Goal: Navigation & Orientation: Find specific page/section

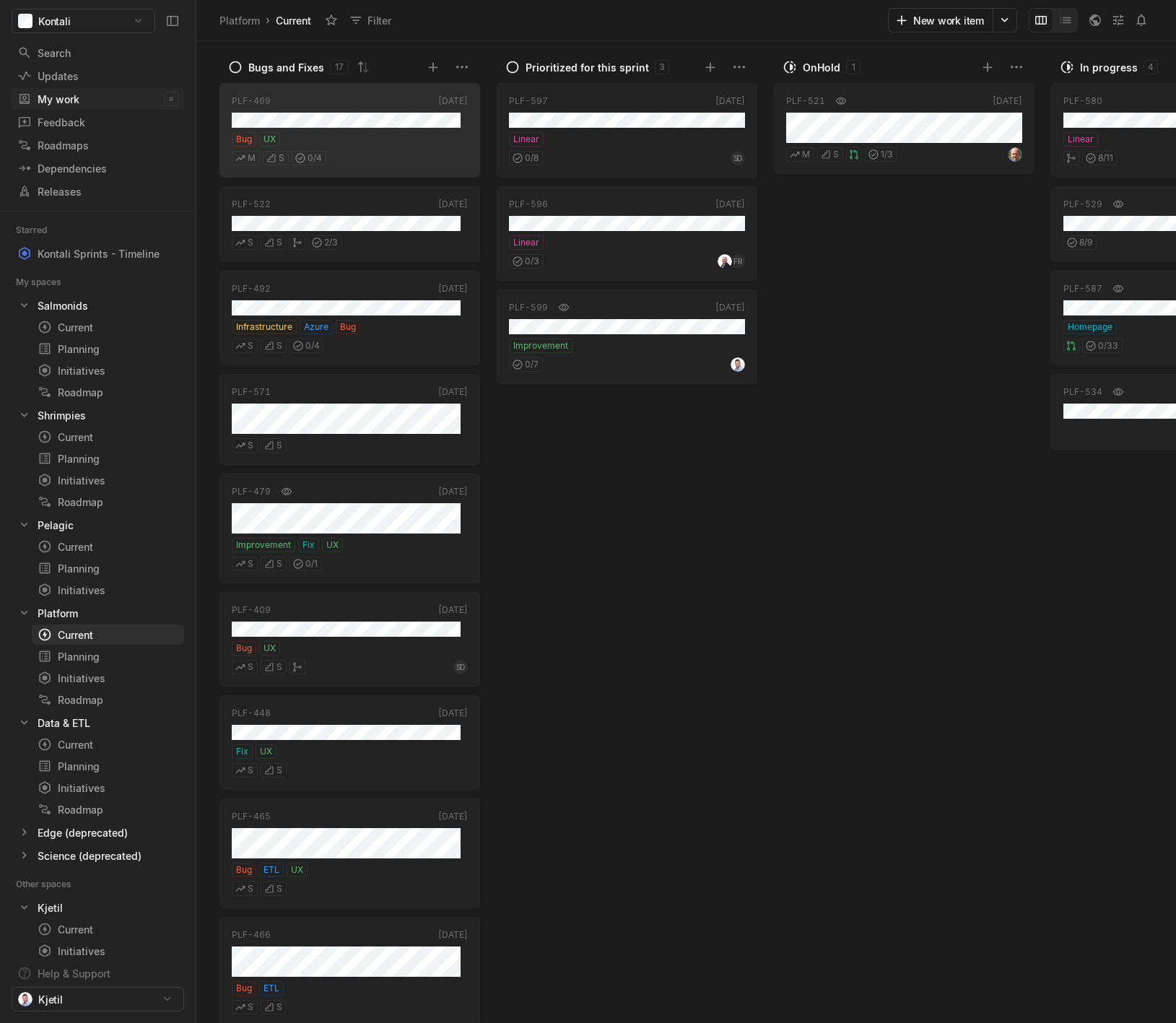
click at [95, 103] on div "My work" at bounding box center [90, 99] width 147 height 16
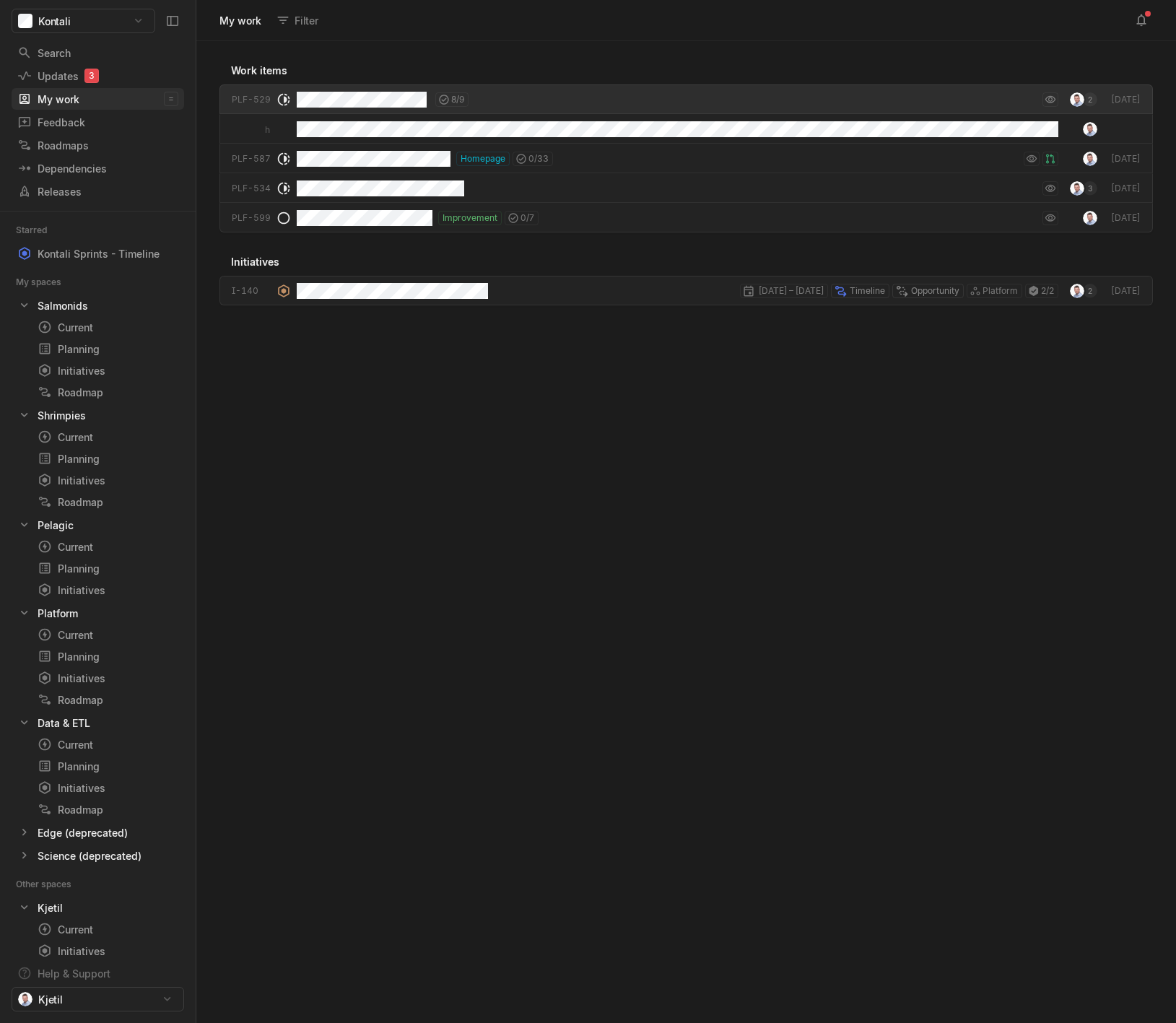
scroll to position [975, 973]
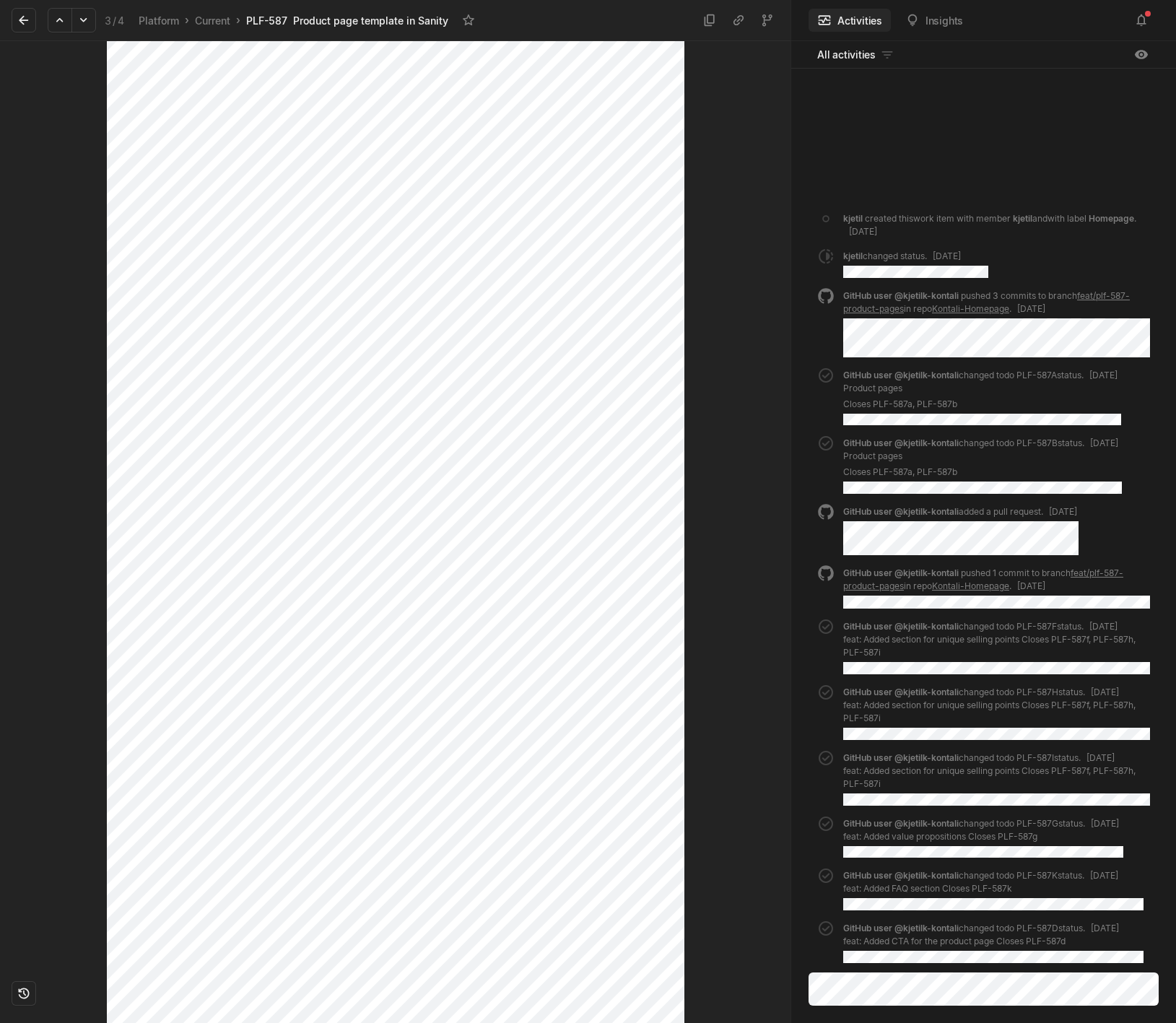
scroll to position [794, 0]
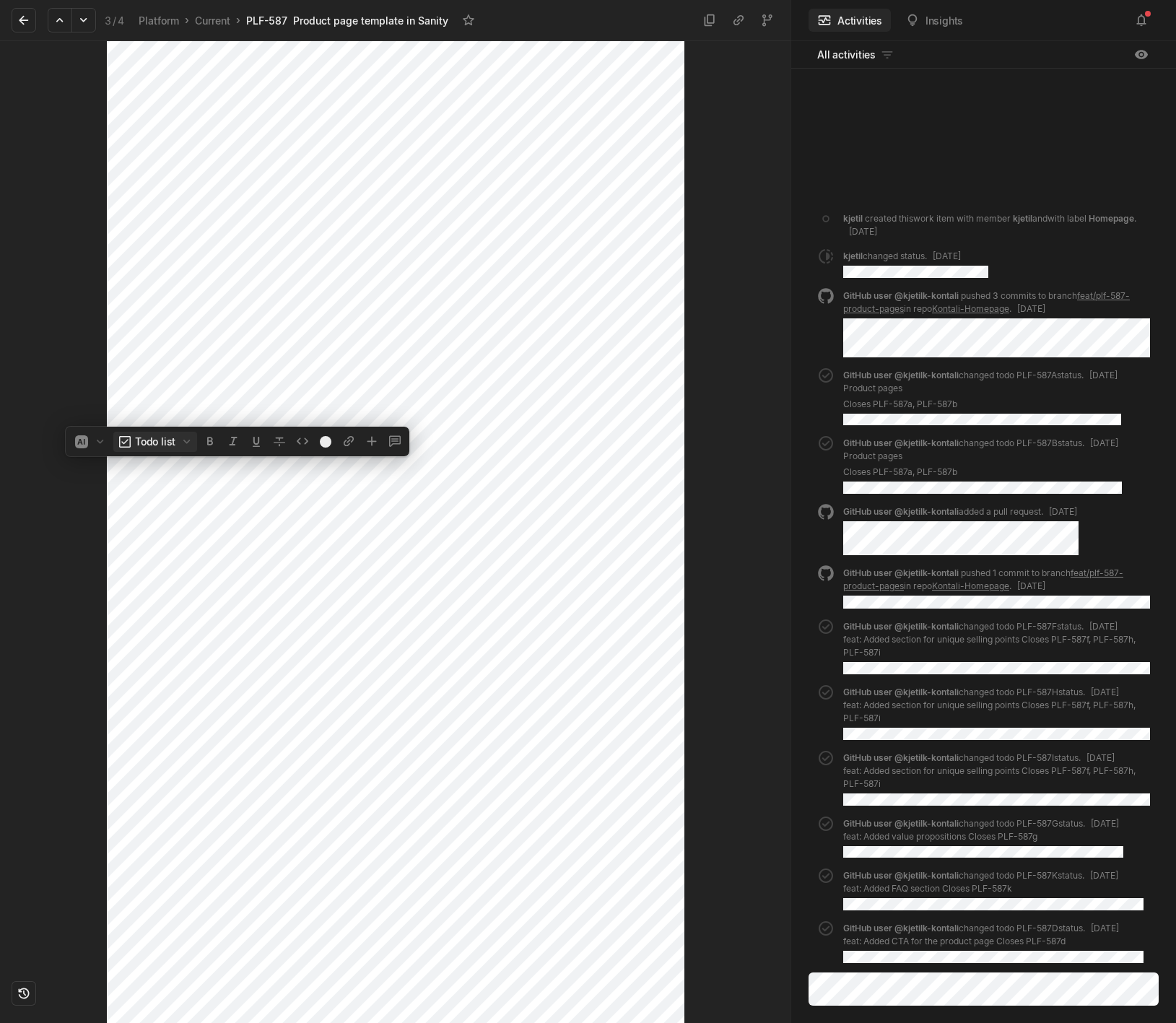
click at [186, 447] on icon "button" at bounding box center [187, 441] width 15 height 15
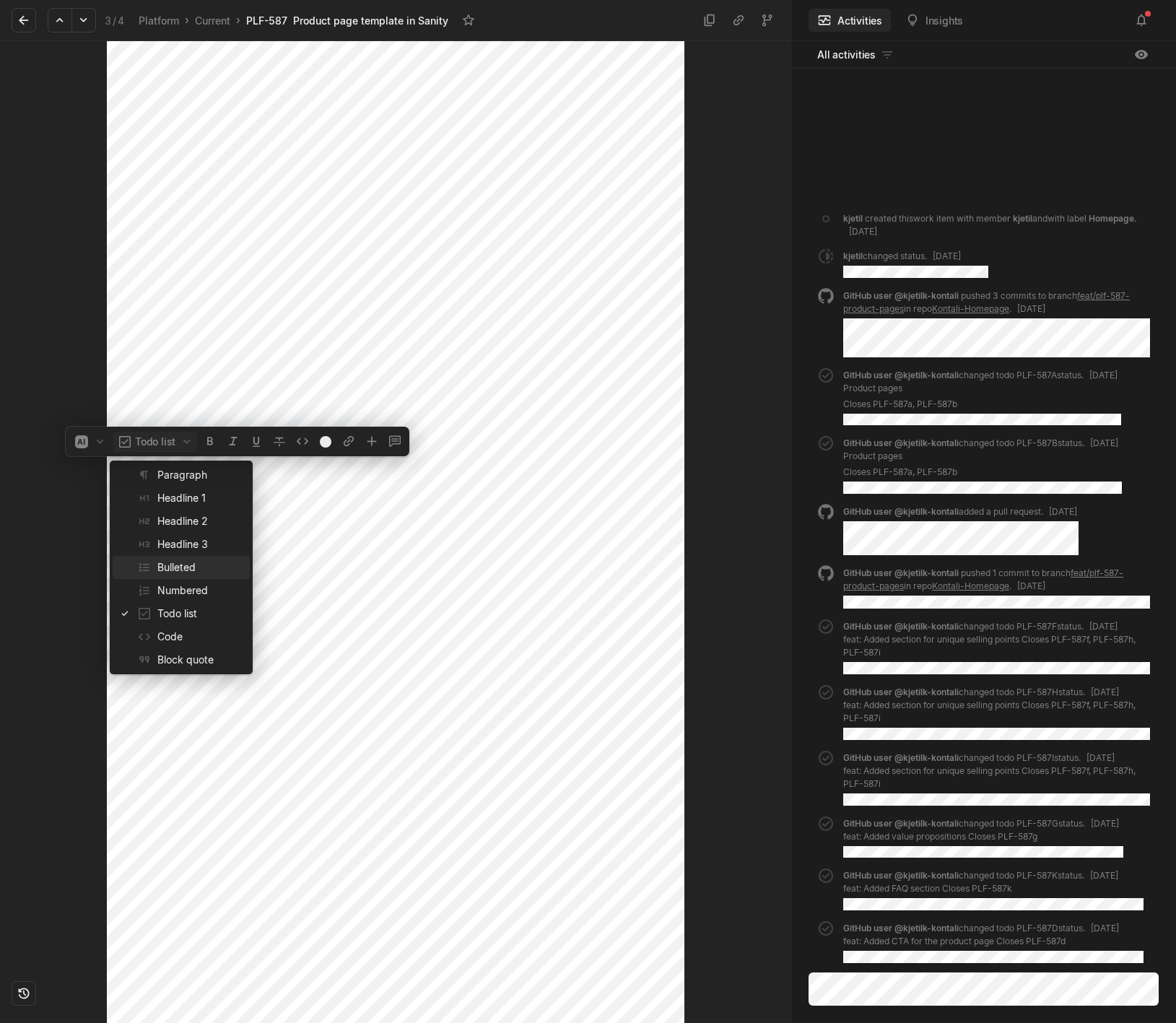
click at [193, 571] on span "Bulleted" at bounding box center [201, 568] width 87 height 23
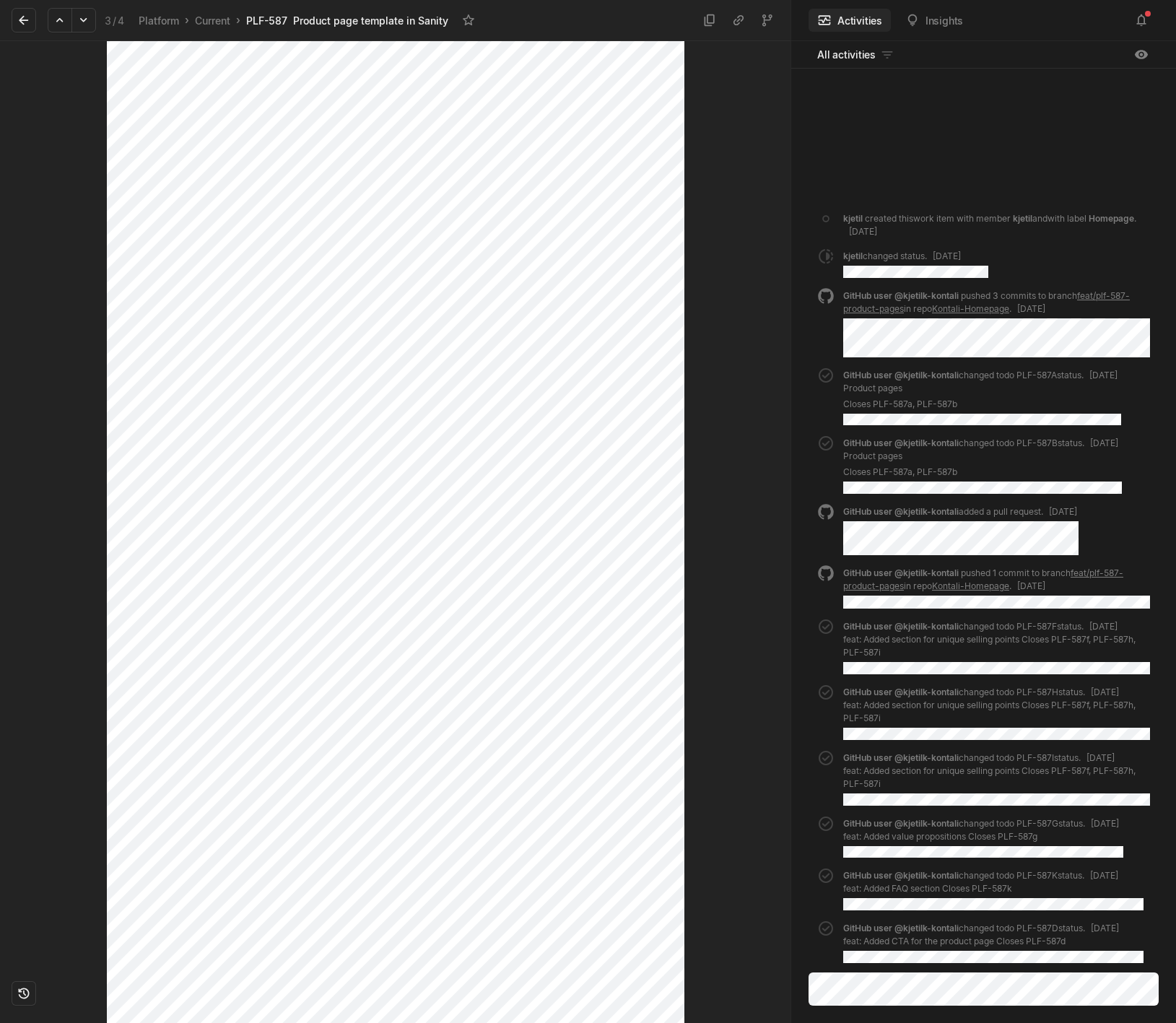
scroll to position [866, 0]
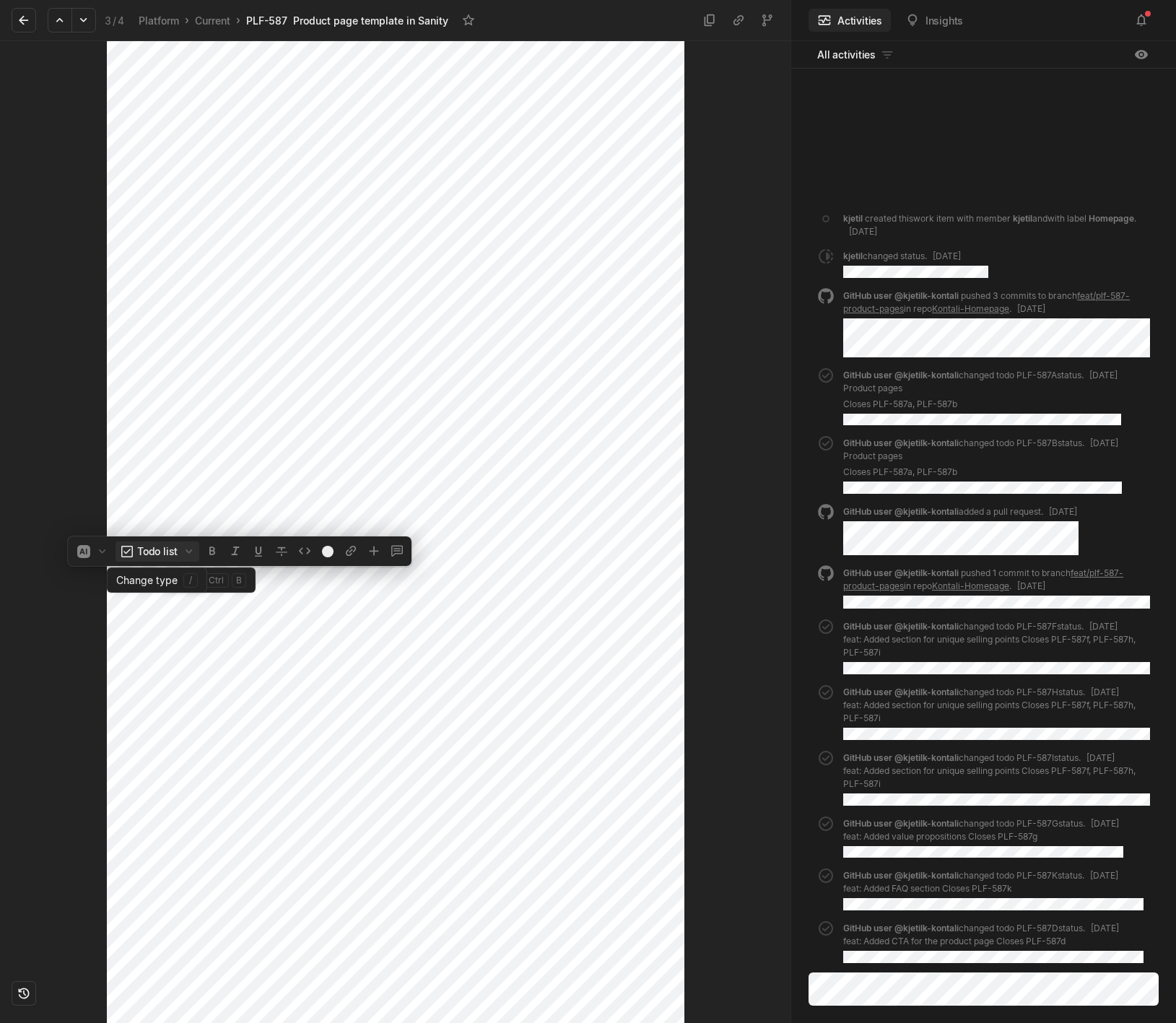
click at [189, 550] on icon "button" at bounding box center [189, 551] width 6 height 5
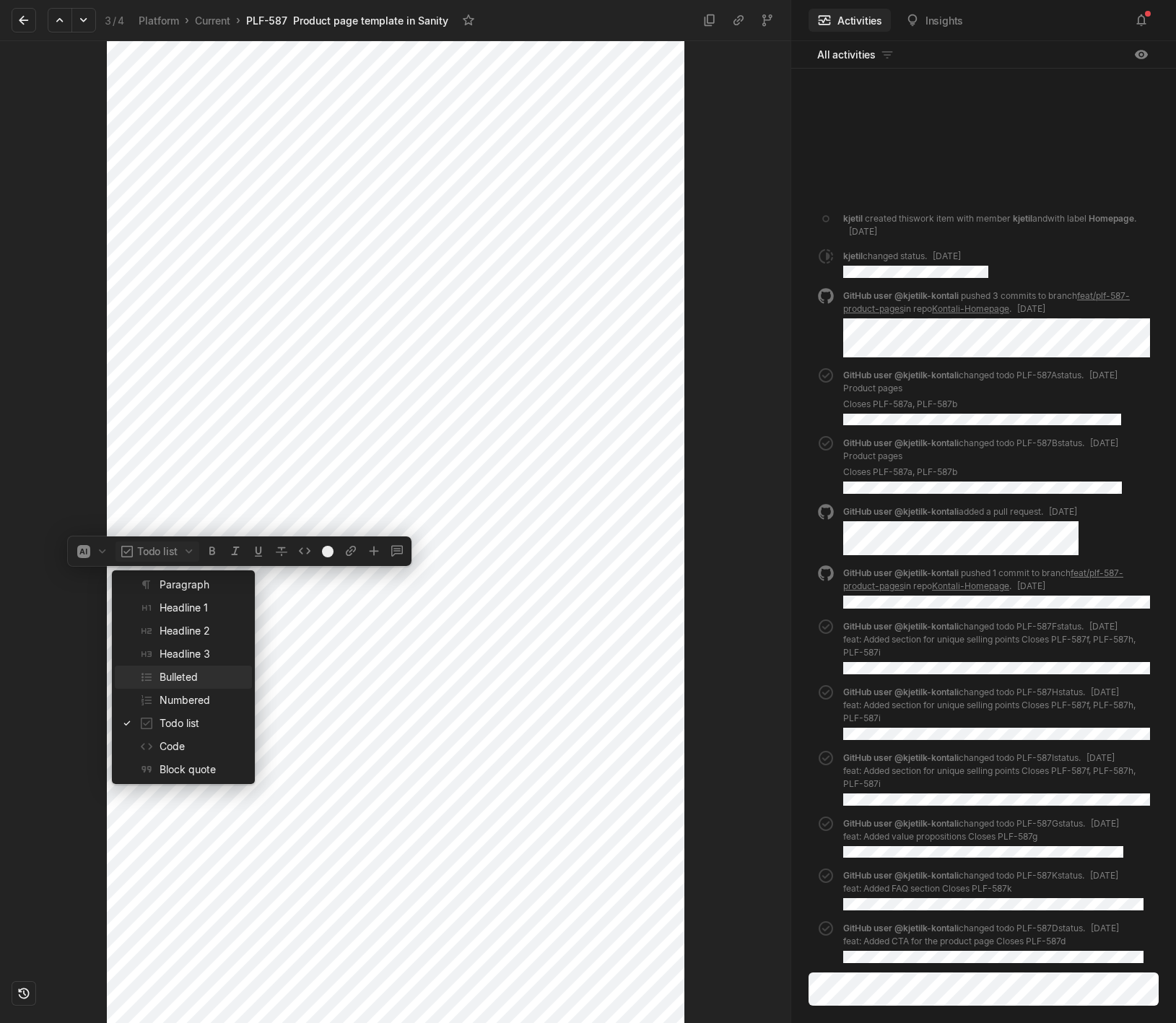
click at [190, 683] on span "Bulleted" at bounding box center [203, 677] width 87 height 23
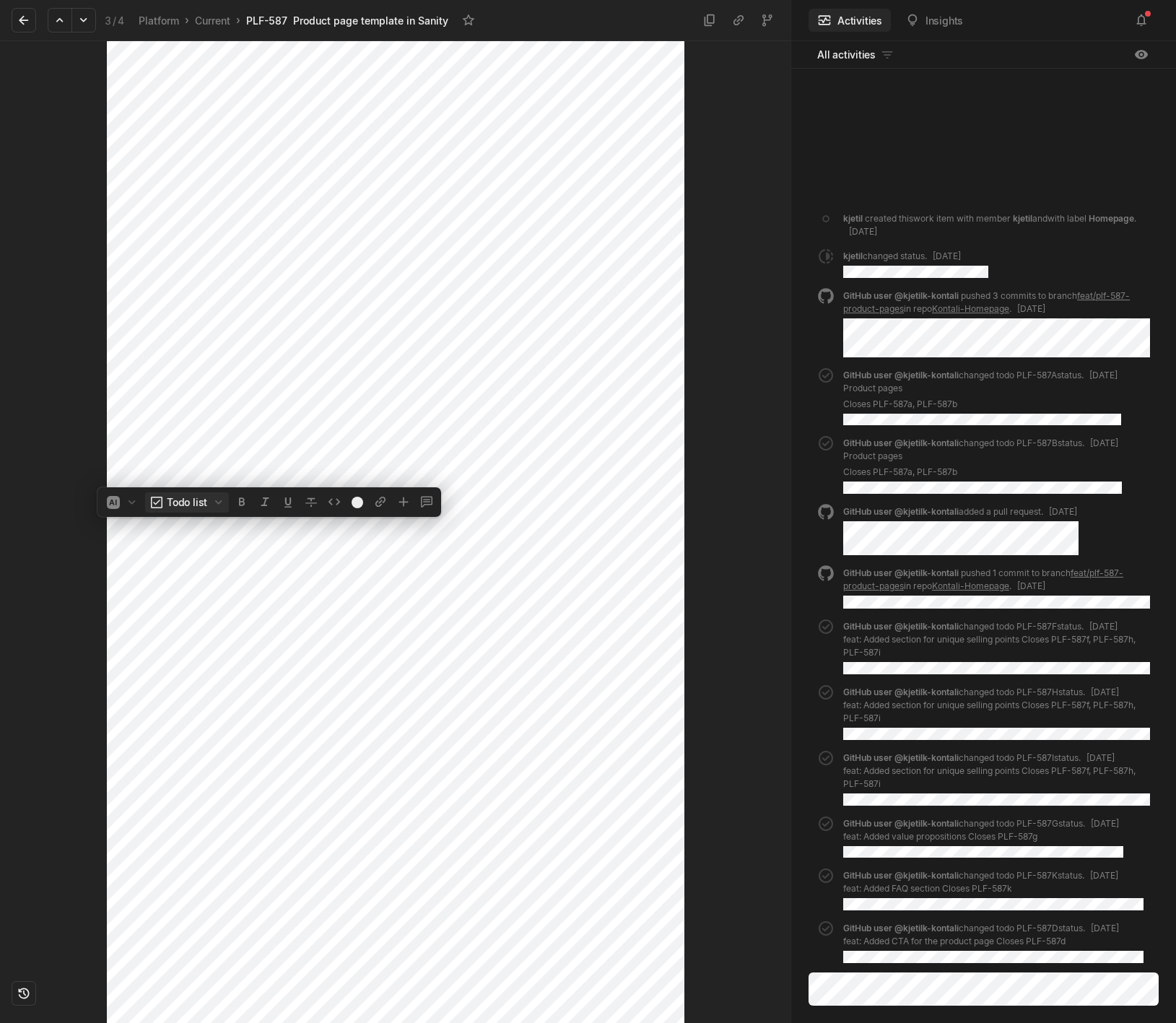
click at [172, 507] on button "Todo list" at bounding box center [187, 503] width 84 height 20
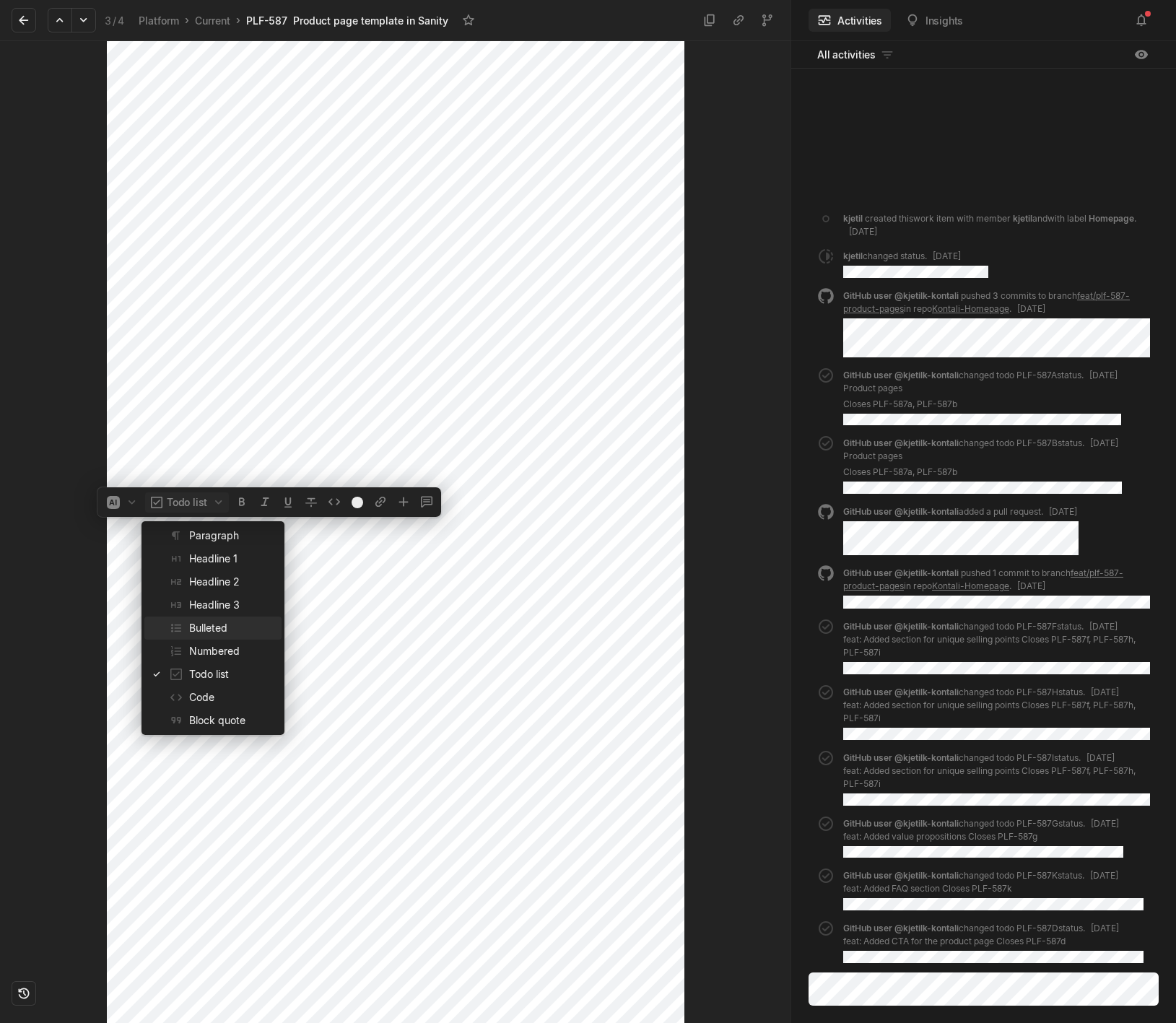
click at [199, 629] on span "Bulleted" at bounding box center [233, 628] width 87 height 23
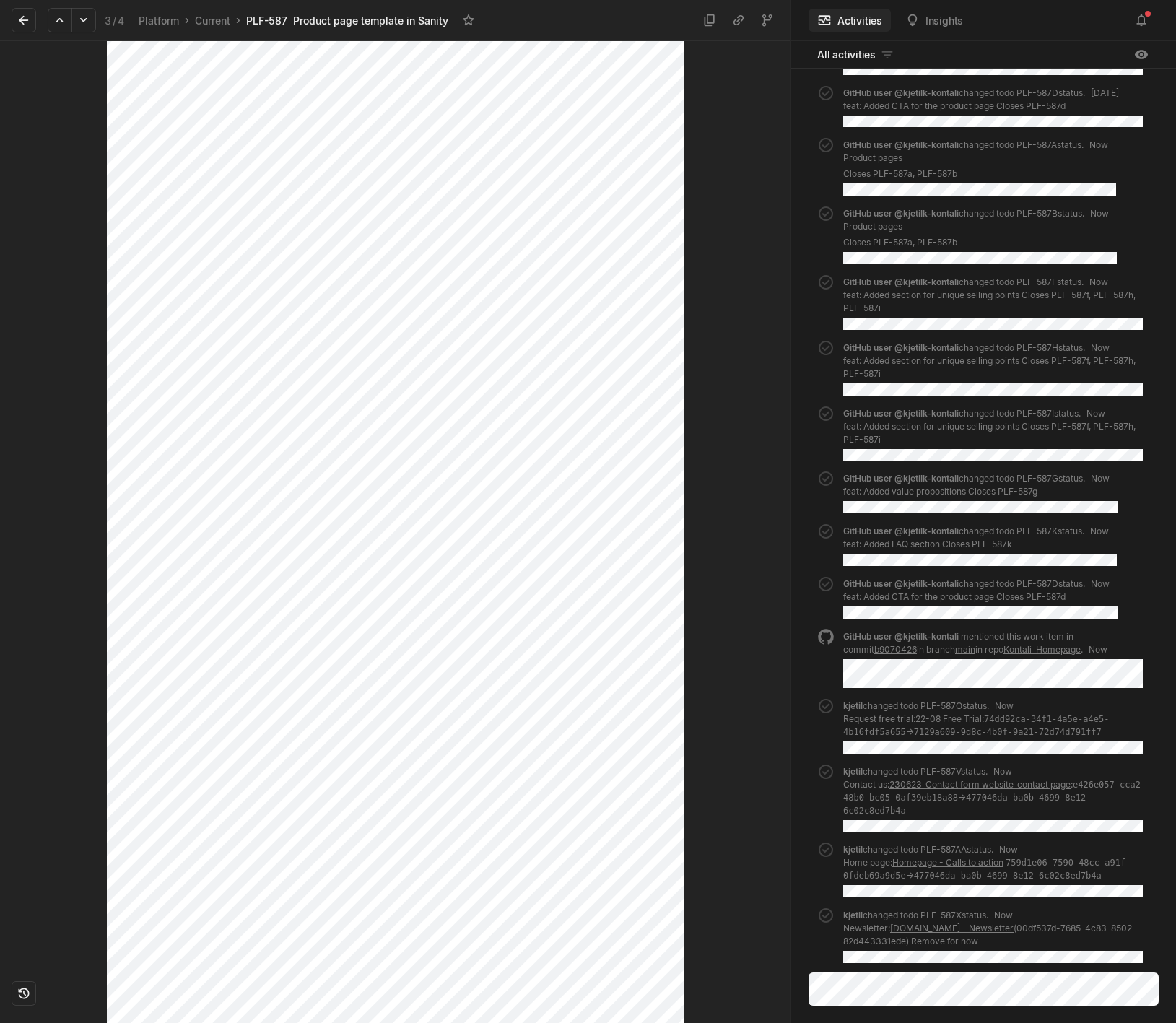
scroll to position [0, 0]
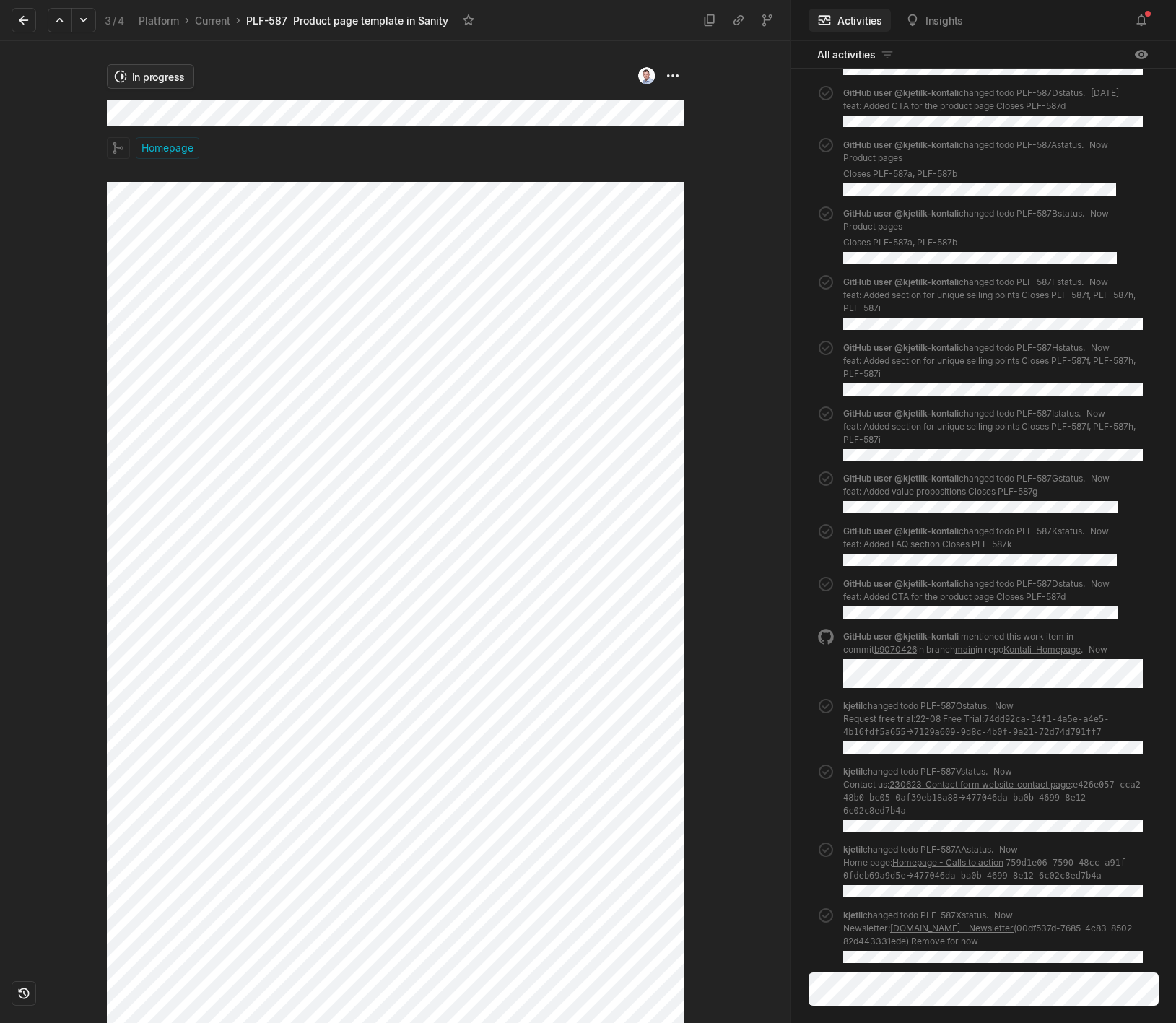
click at [133, 70] on html "Kontali Search / Updates 4 g then u My work = Feedback g then f Roadmaps g then…" at bounding box center [588, 511] width 1176 height 1023
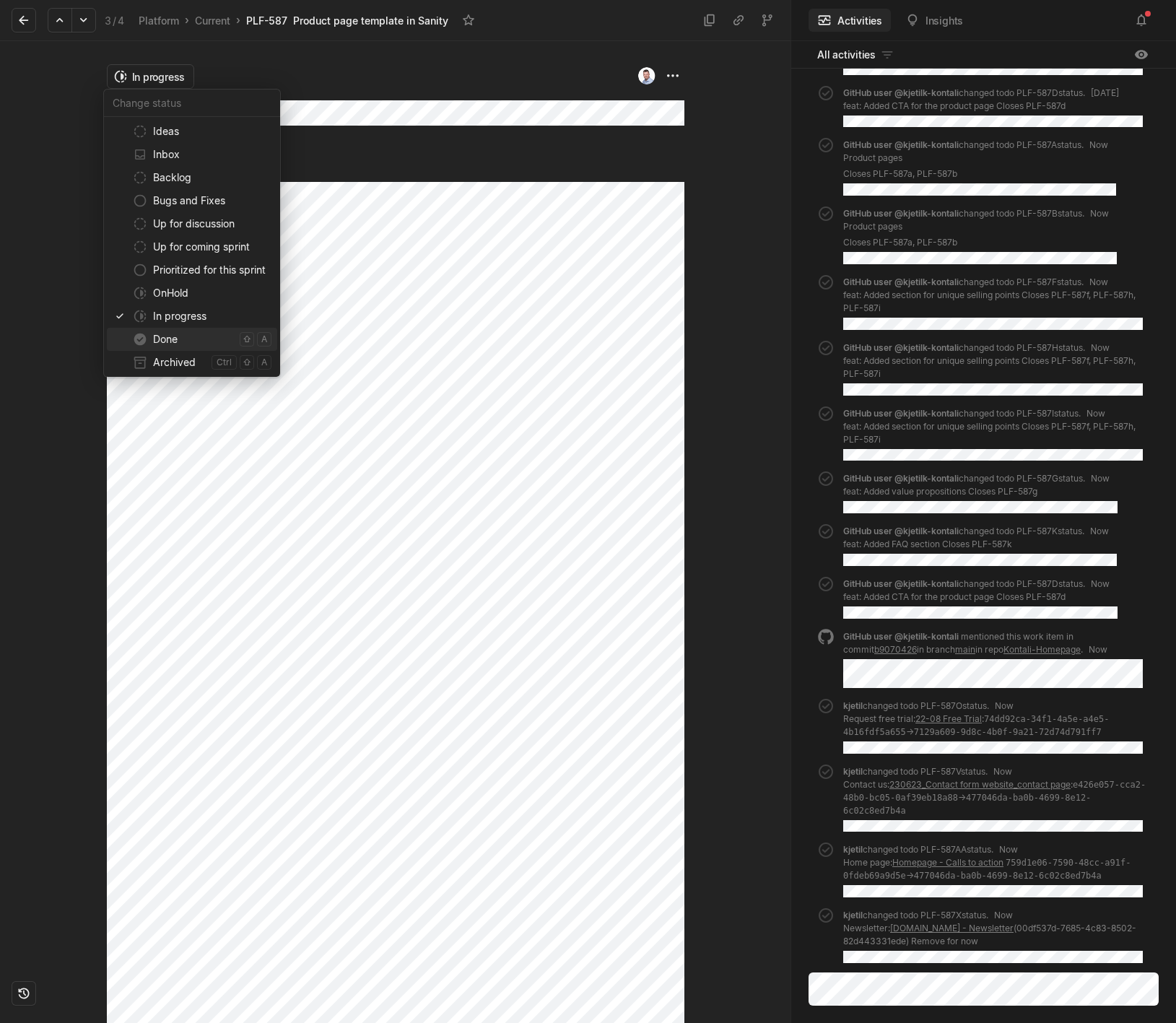
click at [161, 338] on span "Done" at bounding box center [193, 340] width 81 height 23
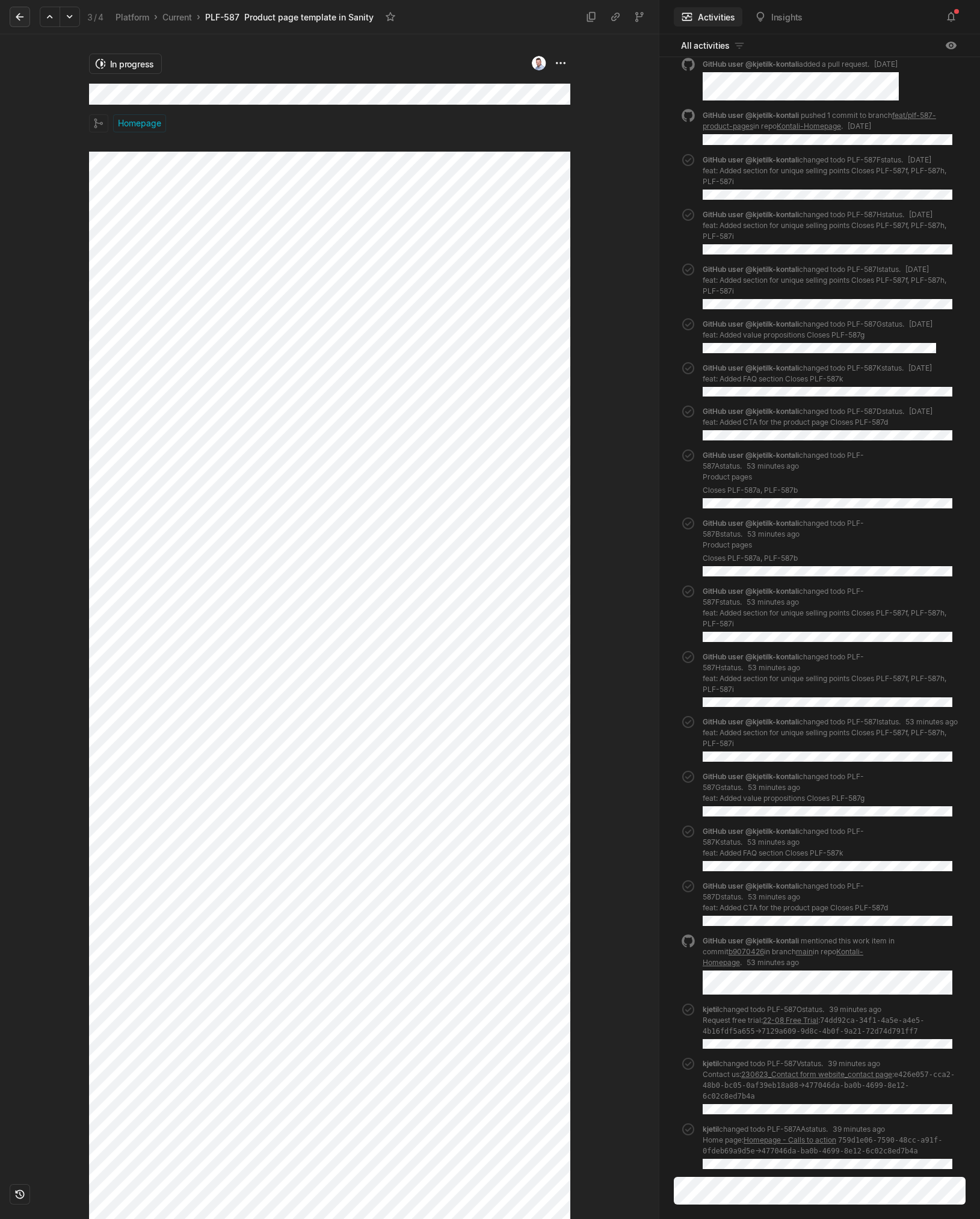
click at [19, 18] on icon at bounding box center [19, 17] width 12 height 12
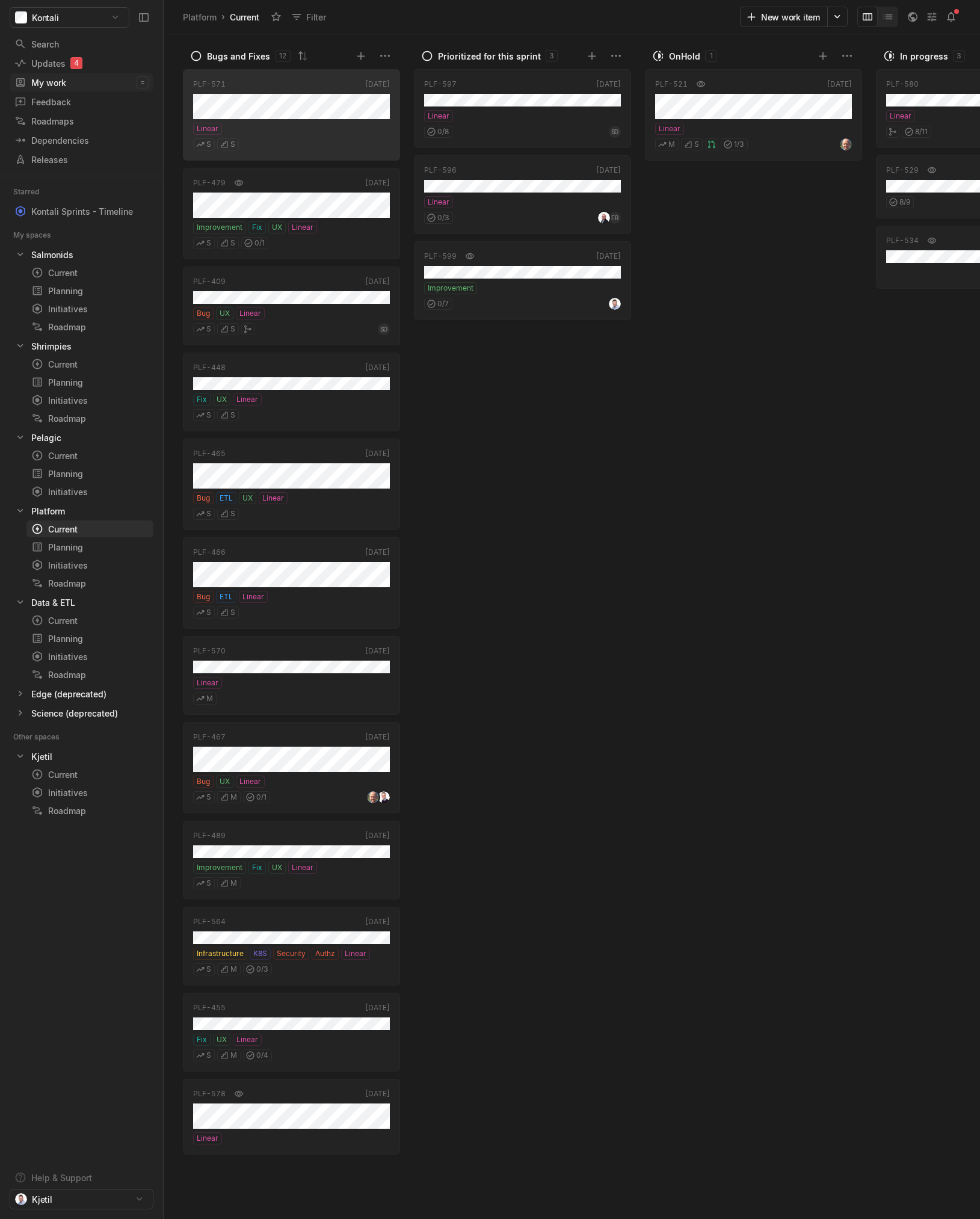
click at [56, 85] on div "My work" at bounding box center [75, 83] width 122 height 13
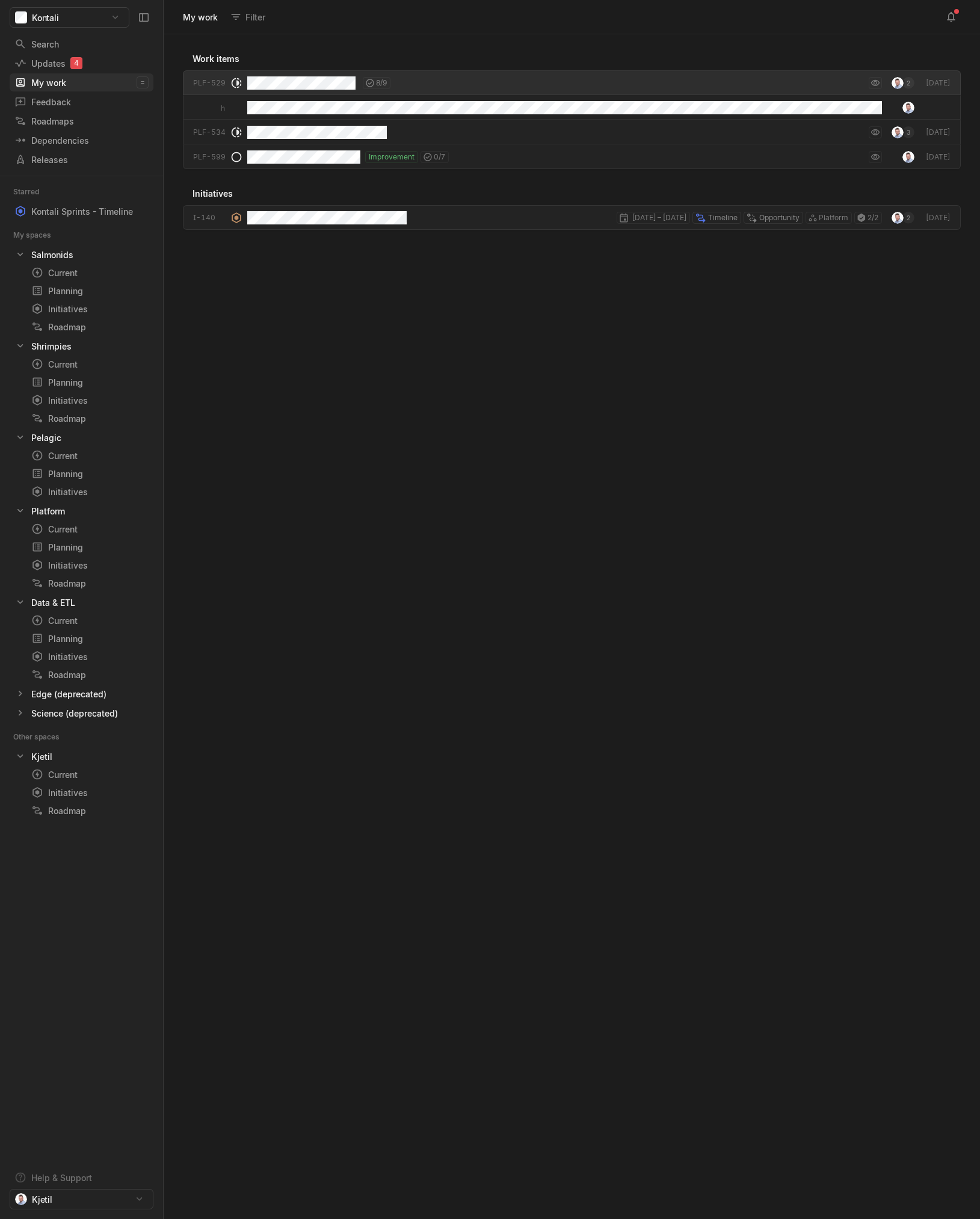
scroll to position [1178, 811]
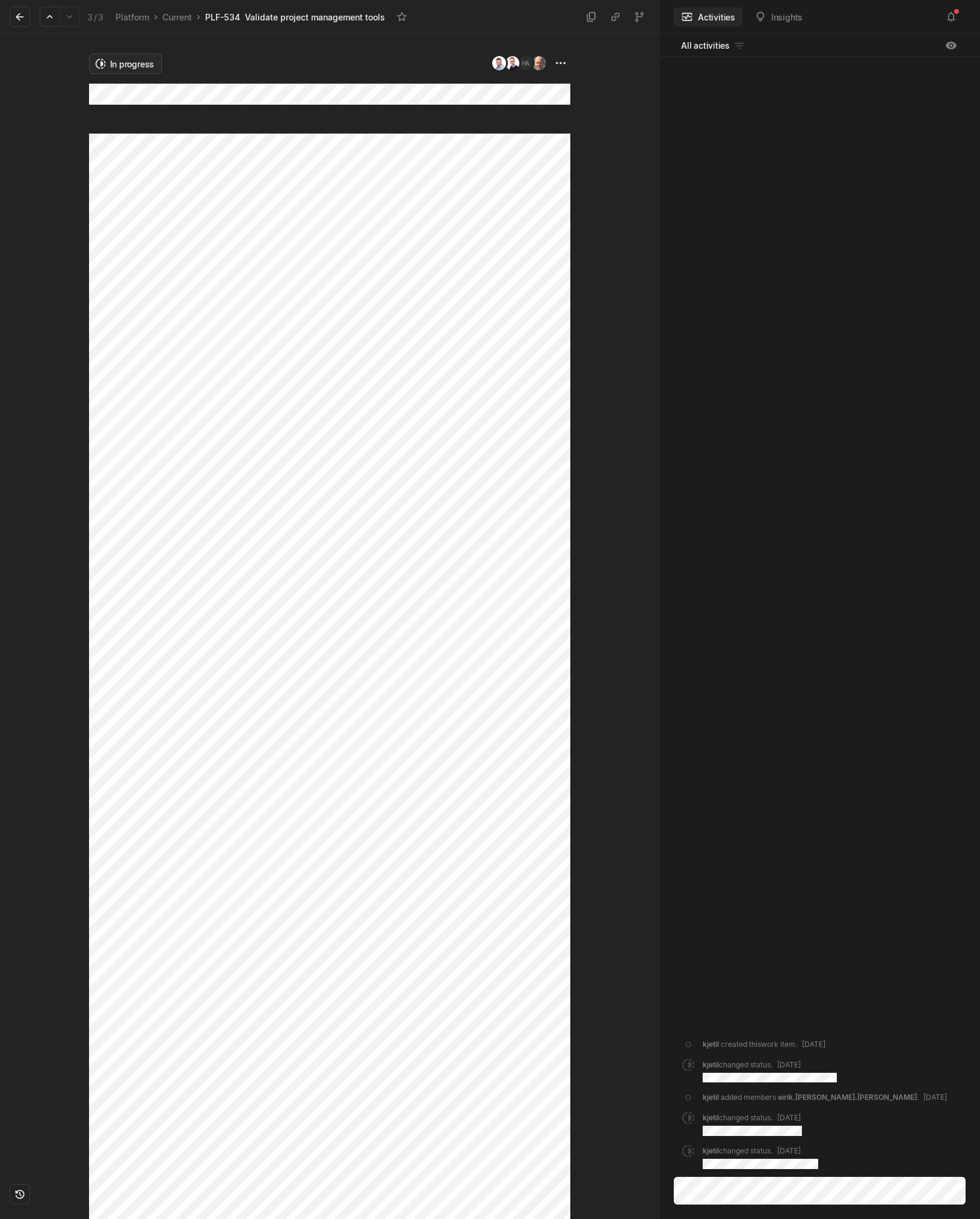
click at [144, 67] on html "Kontali Search / Updates 4 g then u My work = Feedback g then f Roadmaps g then…" at bounding box center [490, 610] width 980 height 1219
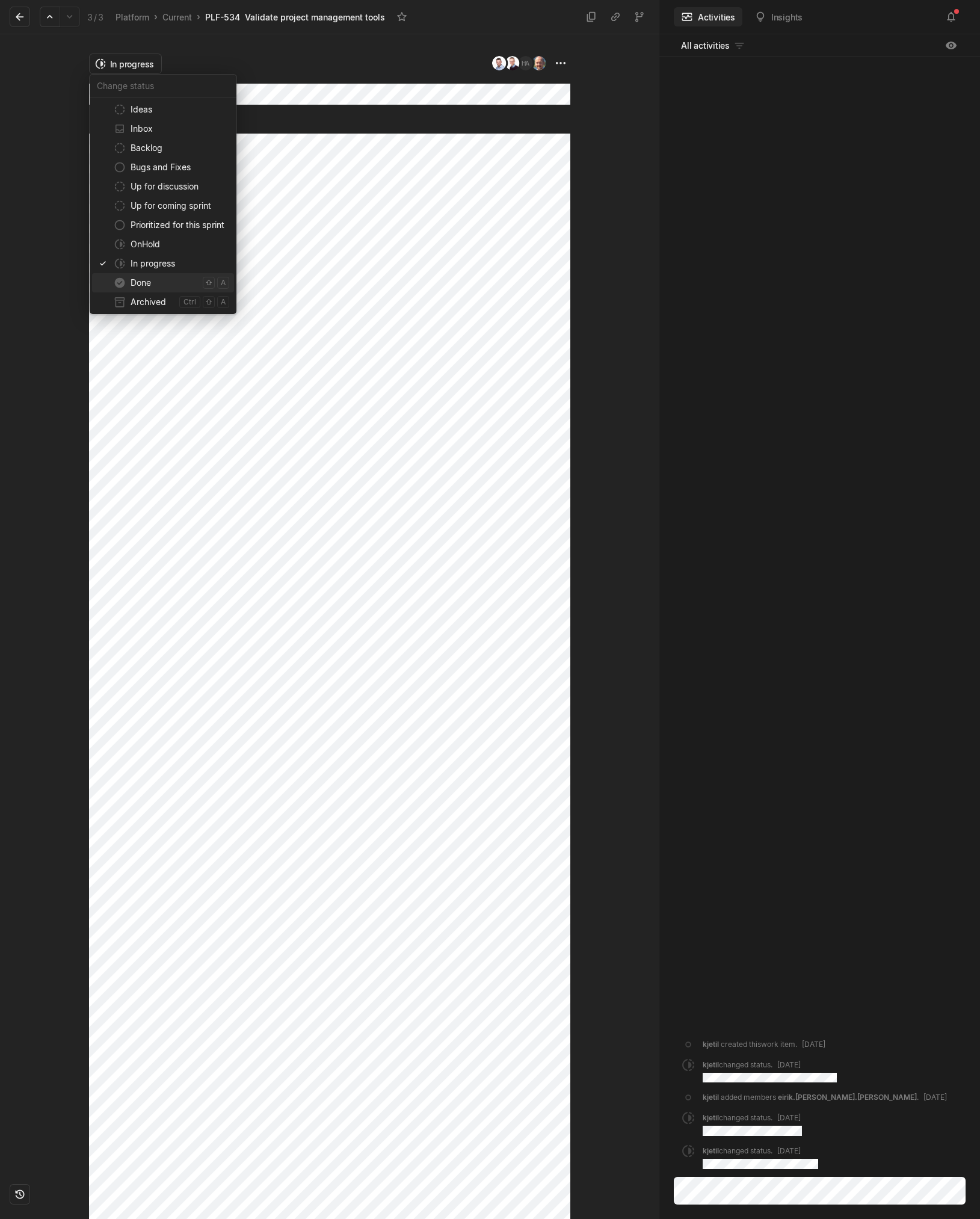
click at [176, 288] on span "Done" at bounding box center [164, 283] width 67 height 19
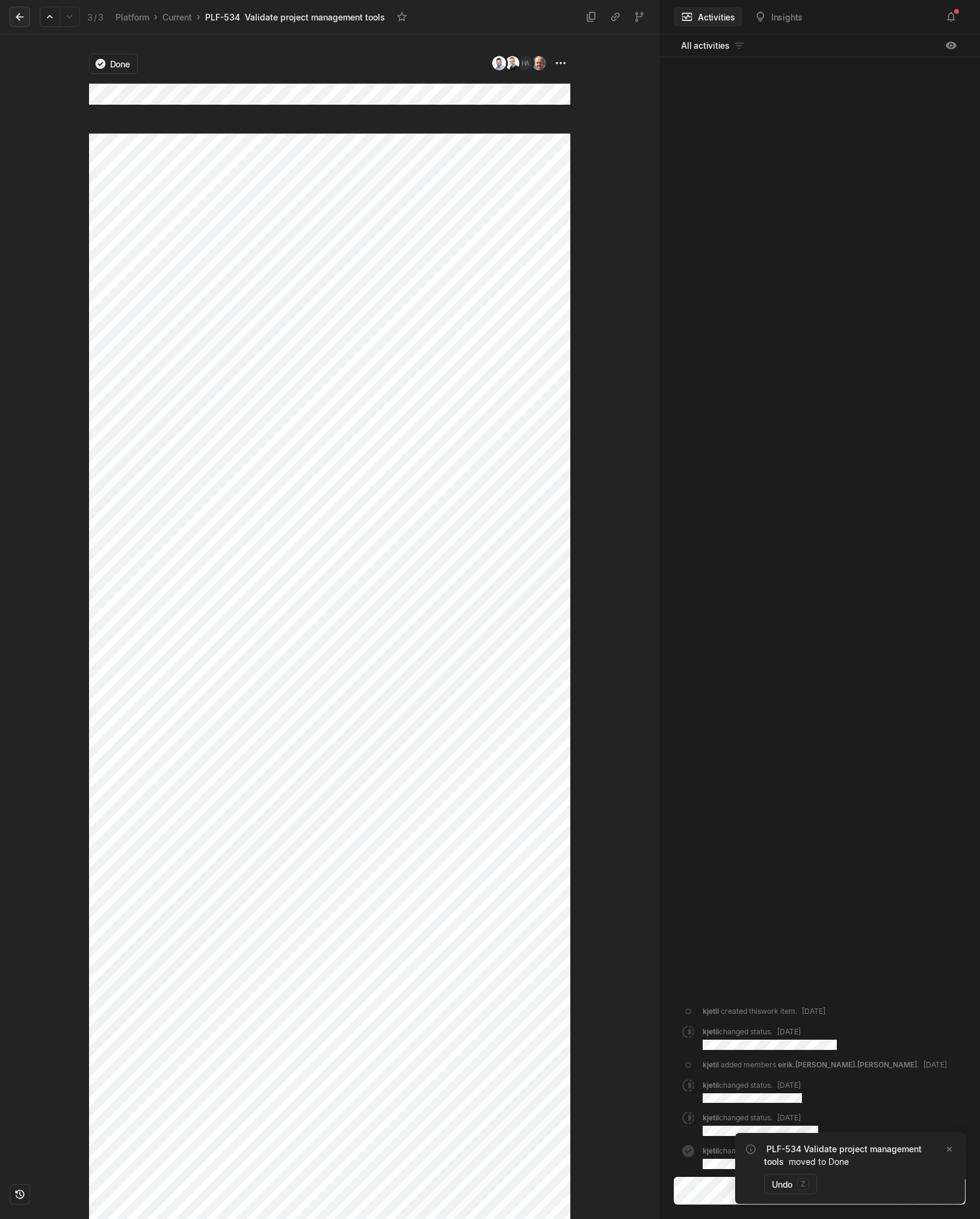
click at [23, 19] on icon at bounding box center [19, 17] width 12 height 12
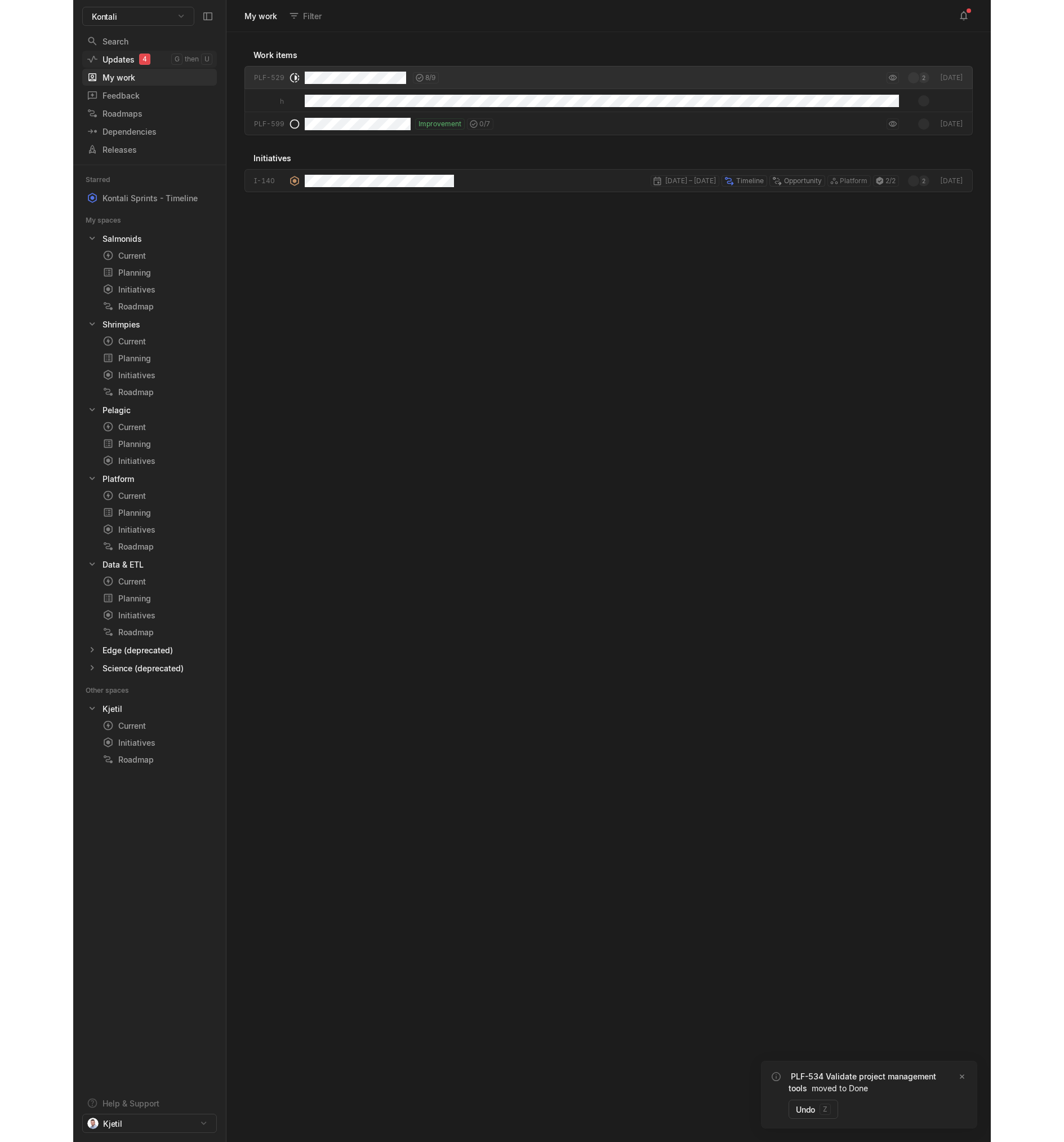
scroll to position [1104, 759]
